Goal: Navigation & Orientation: Find specific page/section

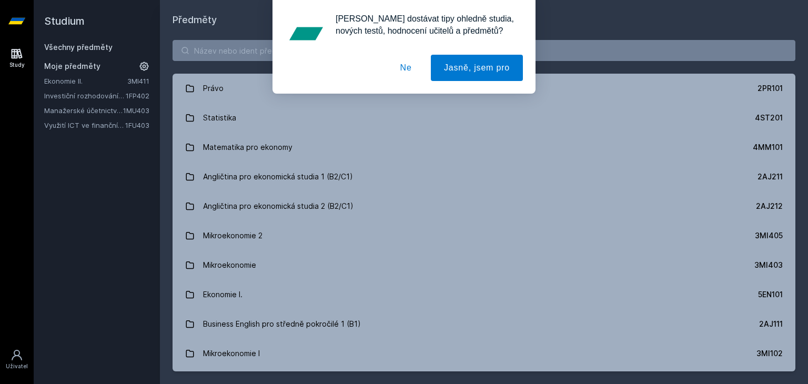
click at [72, 95] on link "Investiční rozhodování a dlouhodobé financování" at bounding box center [85, 96] width 82 height 11
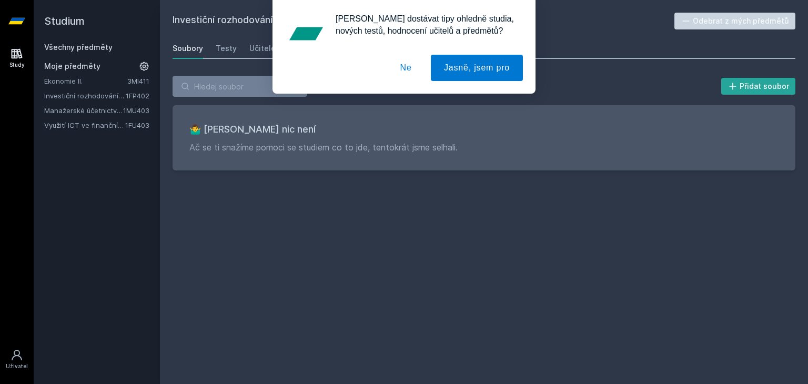
click at [262, 52] on div "[PERSON_NAME] dostávat tipy ohledně studia, nových testů, hodnocení učitelů a p…" at bounding box center [404, 47] width 808 height 94
click at [402, 63] on button "Ne" at bounding box center [406, 68] width 38 height 26
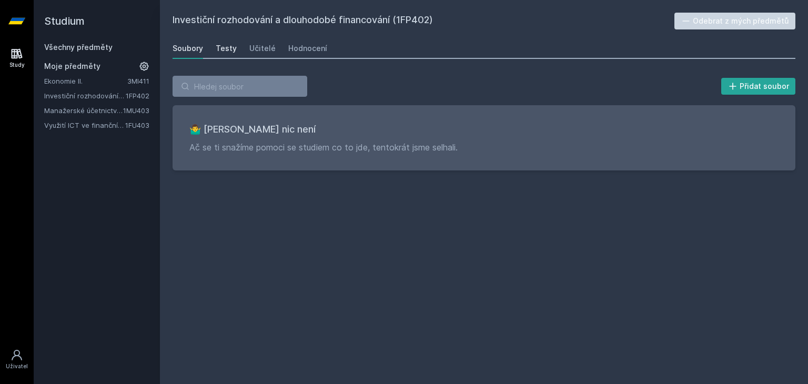
click at [227, 51] on div "Testy" at bounding box center [226, 48] width 21 height 11
click at [254, 46] on div "Učitelé" at bounding box center [262, 48] width 26 height 11
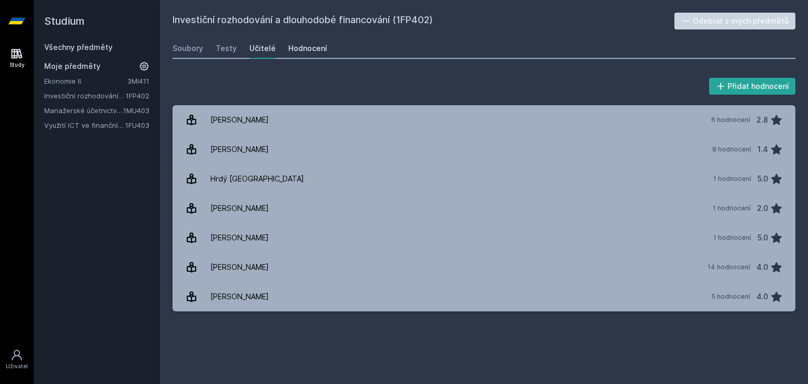
click at [297, 48] on div "Hodnocení" at bounding box center [307, 48] width 39 height 11
